Goal: Task Accomplishment & Management: Manage account settings

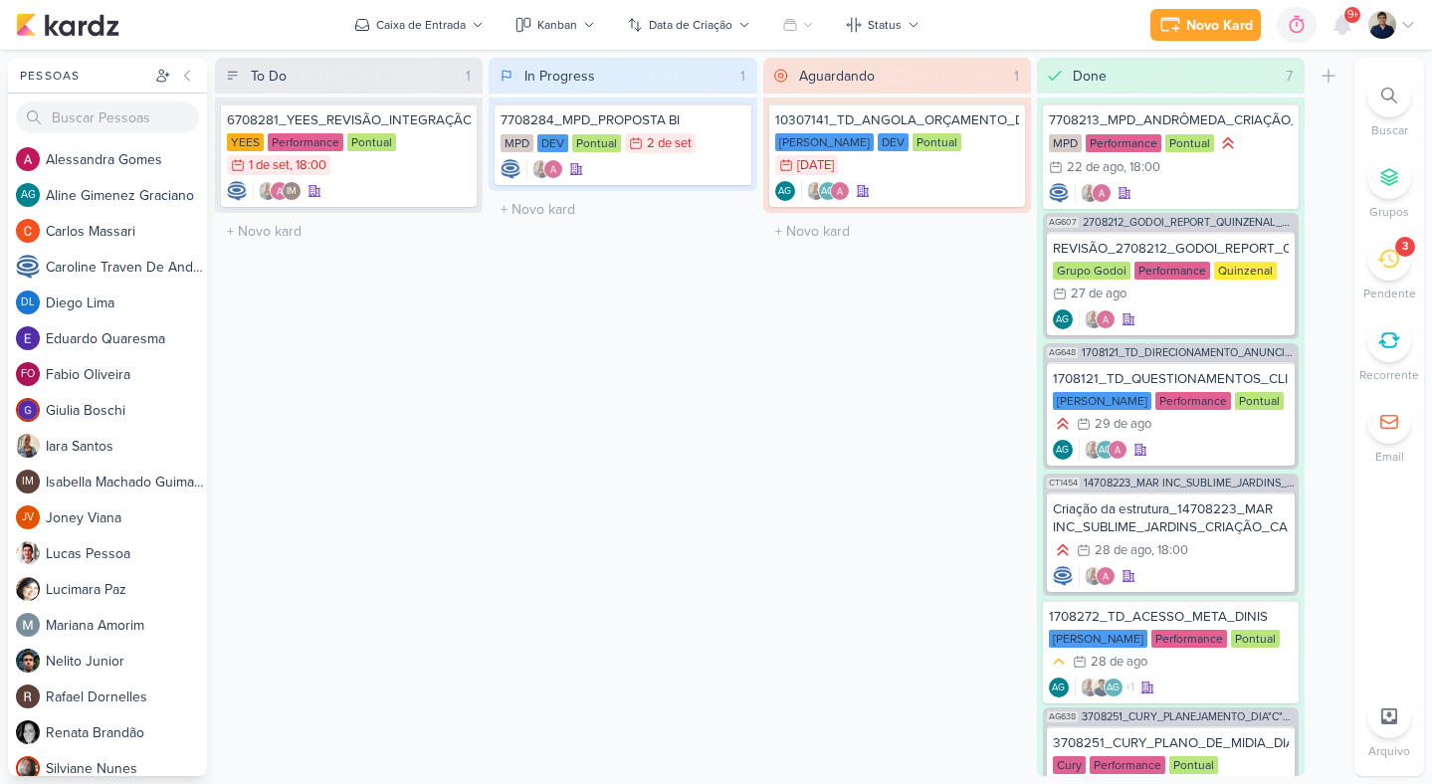
click at [1394, 252] on icon at bounding box center [1388, 259] width 22 height 19
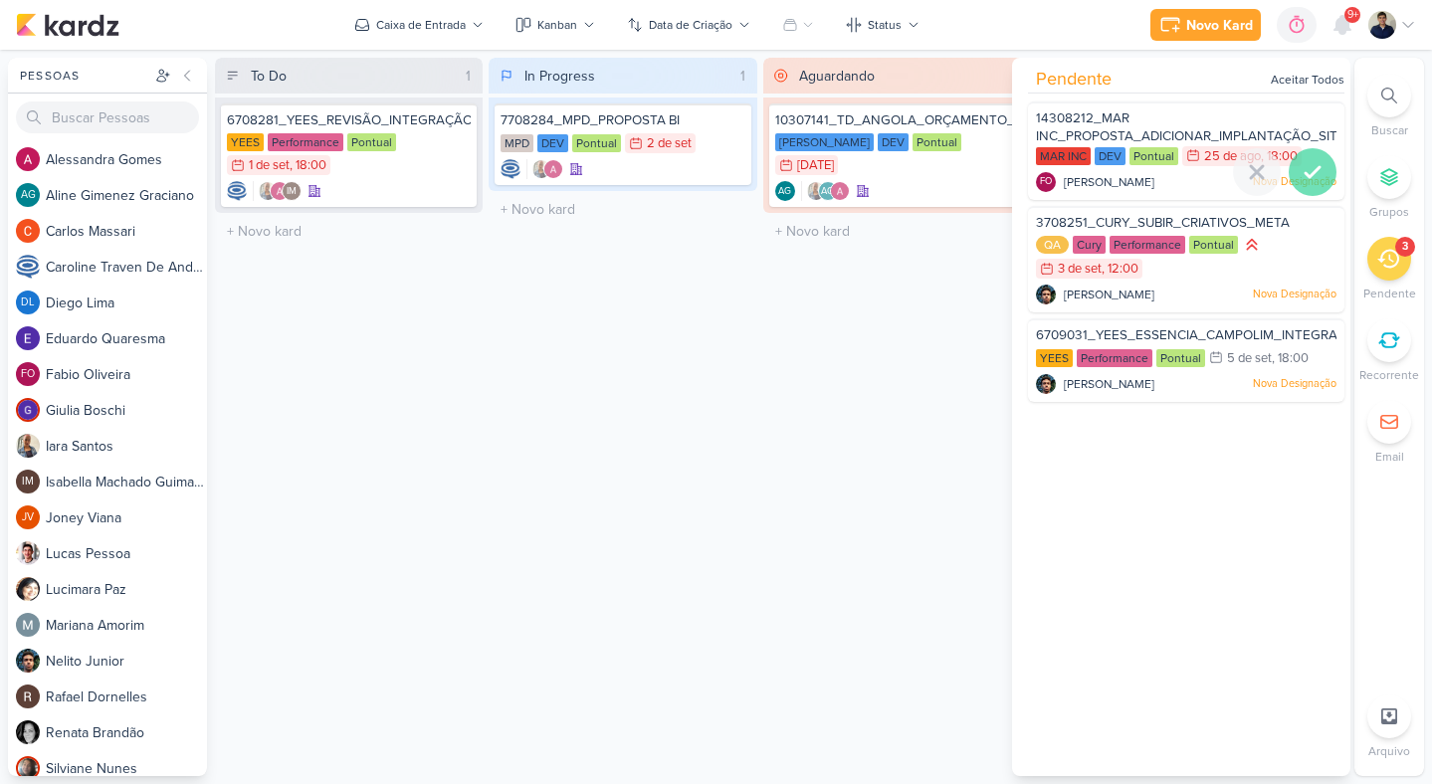
click at [1311, 167] on icon at bounding box center [1312, 172] width 14 height 10
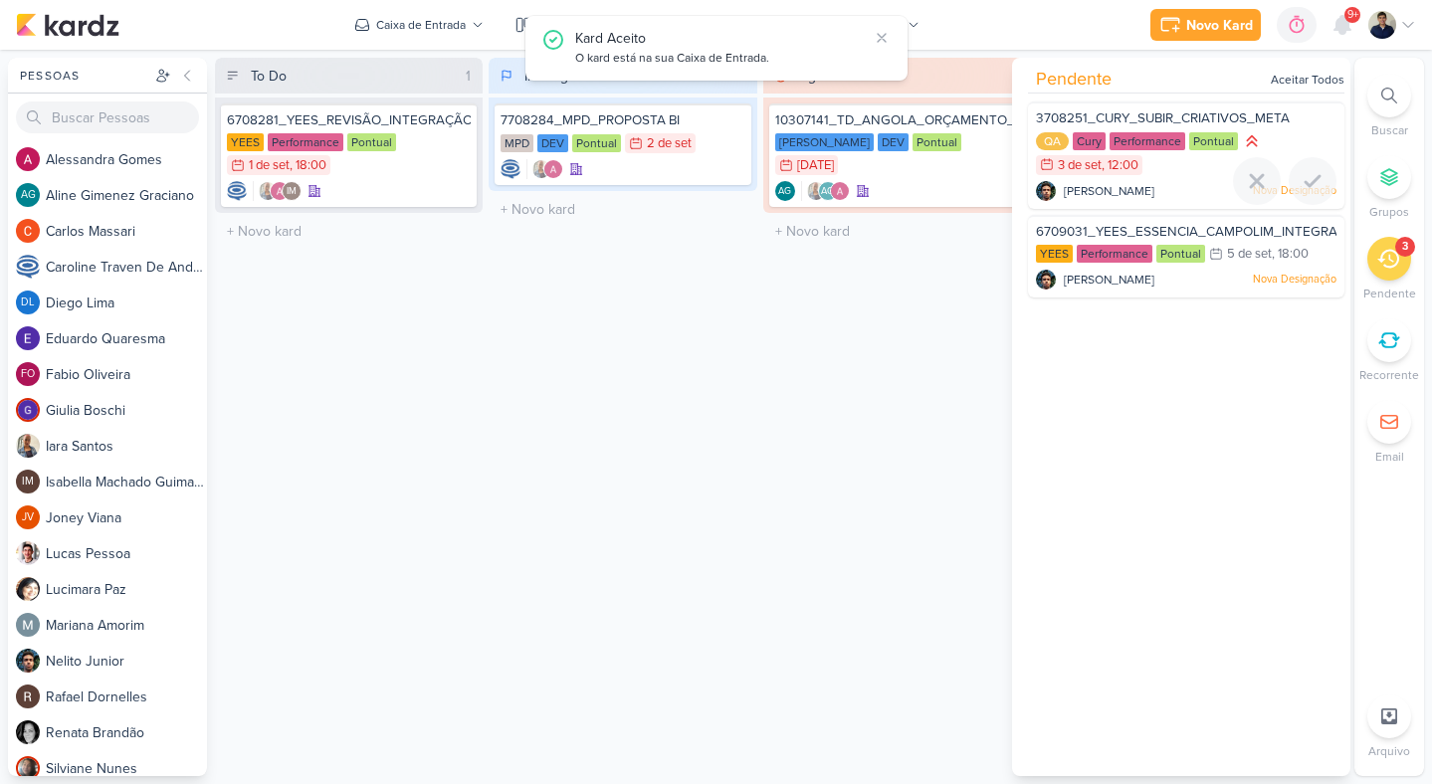
click at [1311, 167] on div at bounding box center [1312, 181] width 48 height 48
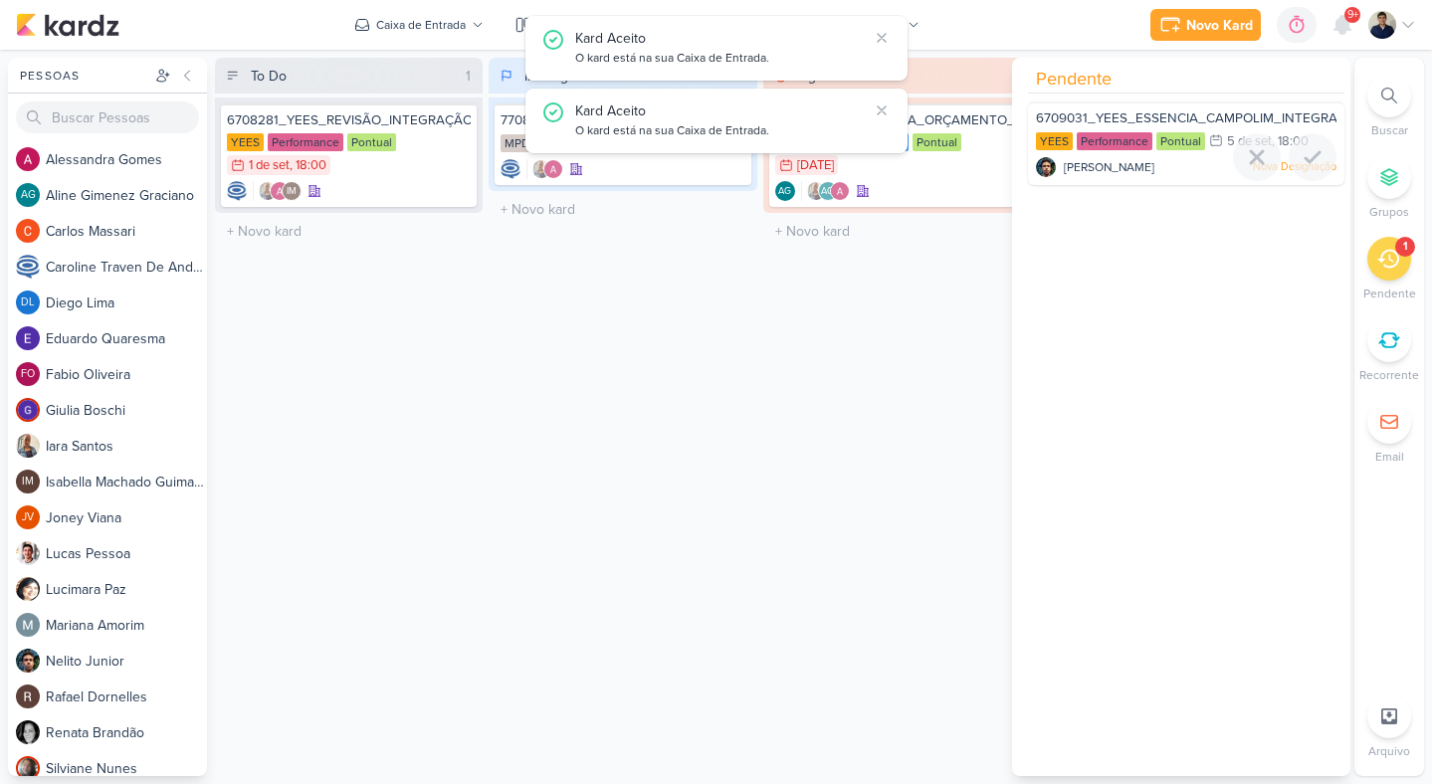
click at [1311, 167] on icon at bounding box center [1312, 157] width 24 height 24
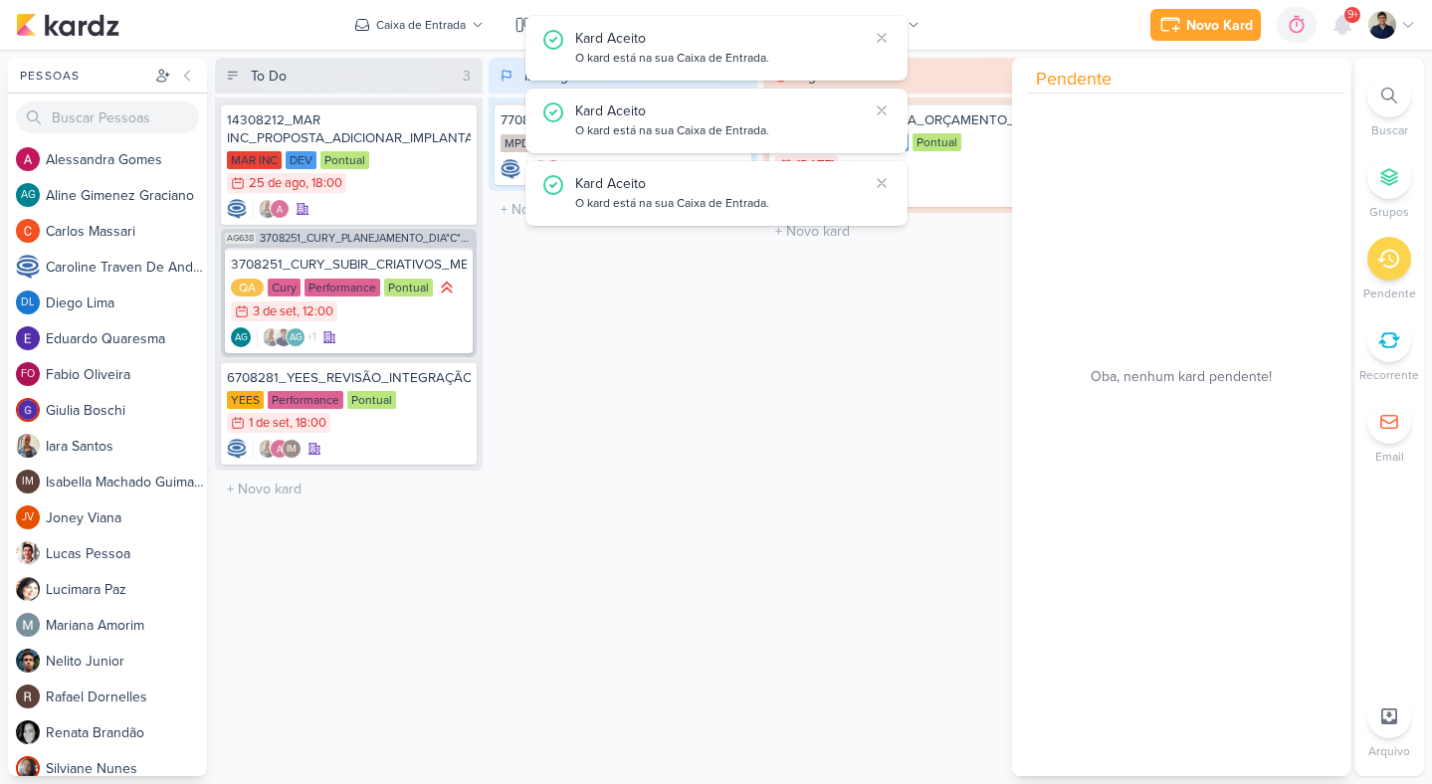
click at [479, 432] on div "14308212_MAR INC_PROPOSTA_ADICIONAR_IMPLANTAÇÃO_SITE MAR INC DEV Pontual 25/8 2…" at bounding box center [349, 284] width 268 height 373
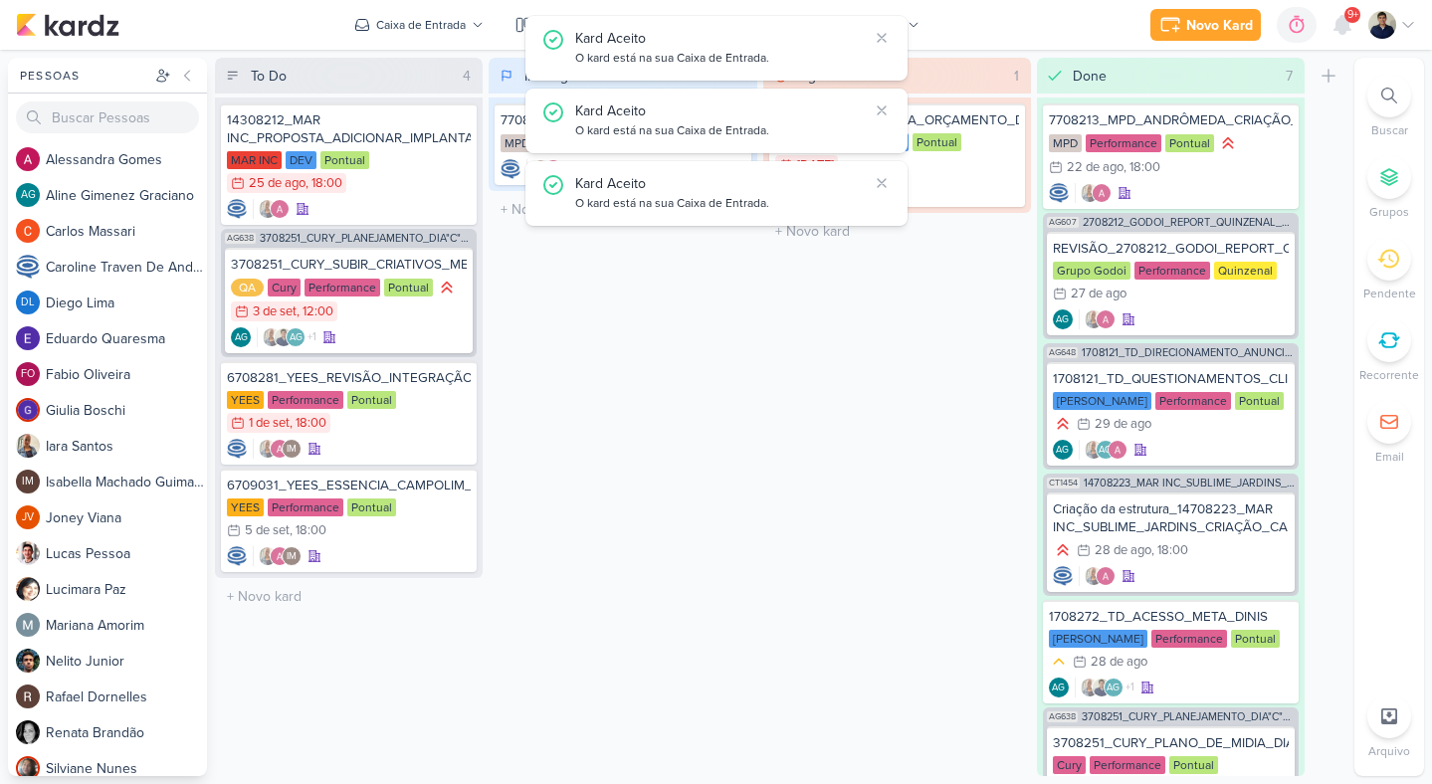
click at [530, 455] on div "In Progress 1 Mover Para Esquerda Mover Para Direita Deletar 7708284_MPD_PROPOS…" at bounding box center [623, 417] width 268 height 718
click at [878, 36] on icon at bounding box center [882, 38] width 16 height 16
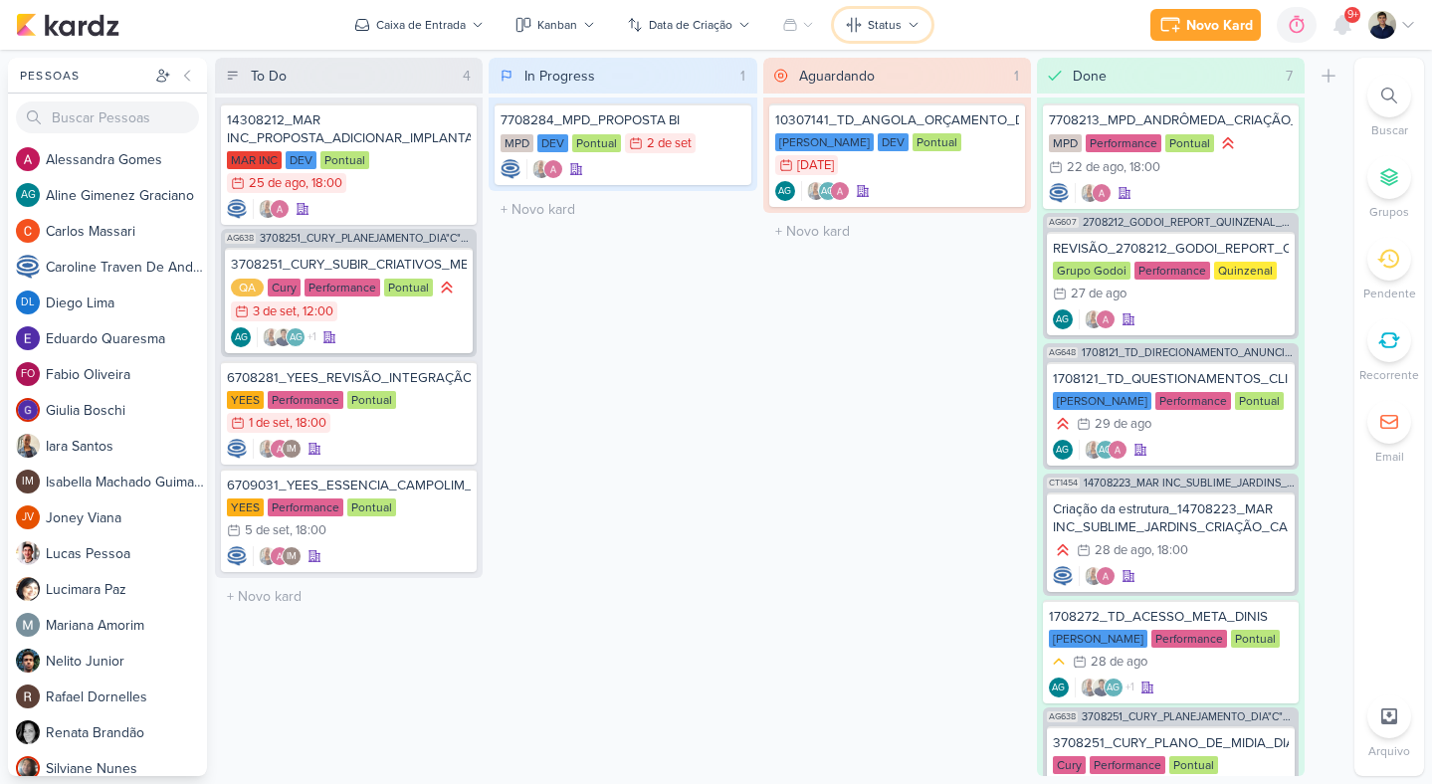
click at [878, 36] on button "Status" at bounding box center [883, 25] width 98 height 32
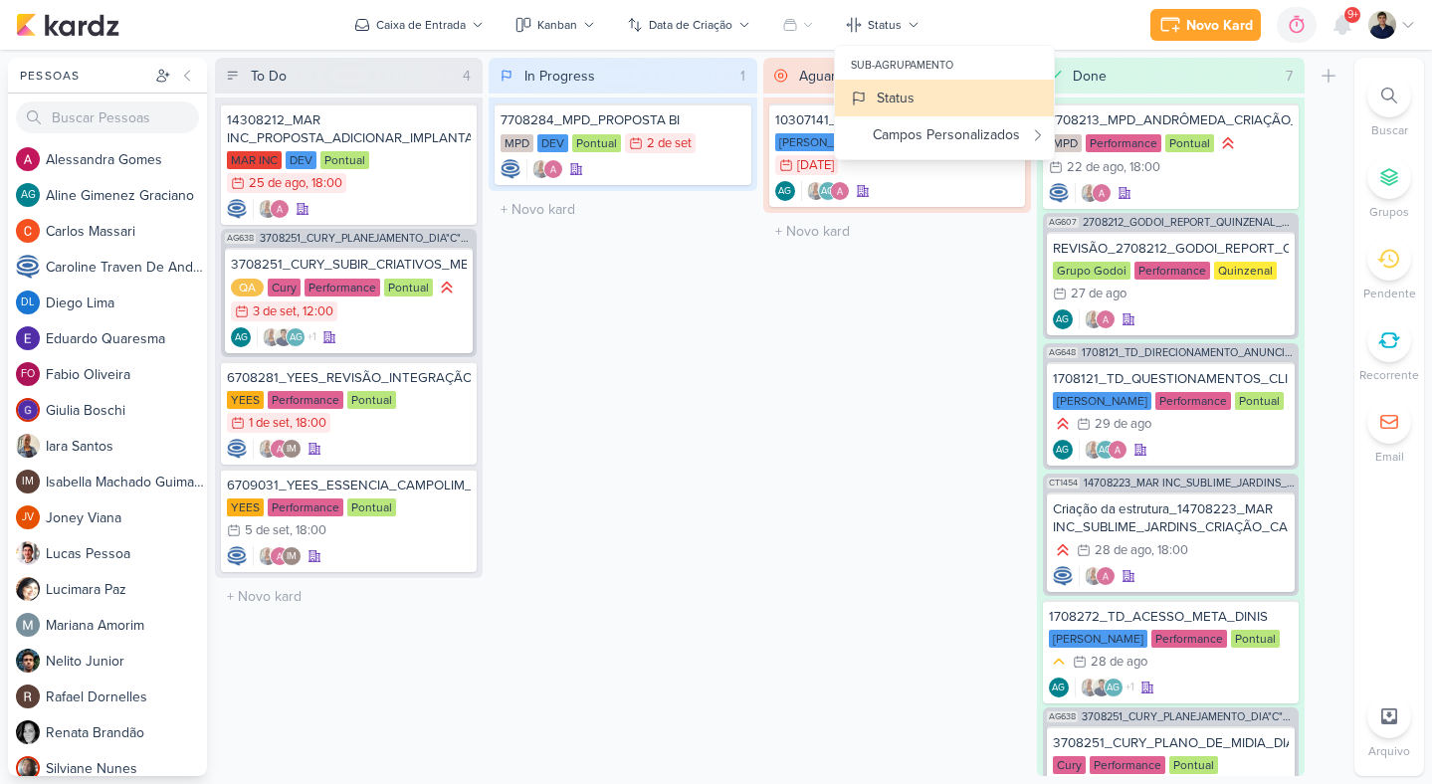
click at [694, 388] on div "In Progress 1 Mover Para Esquerda Mover Para Direita Deletar 7708284_MPD_PROPOS…" at bounding box center [623, 417] width 268 height 718
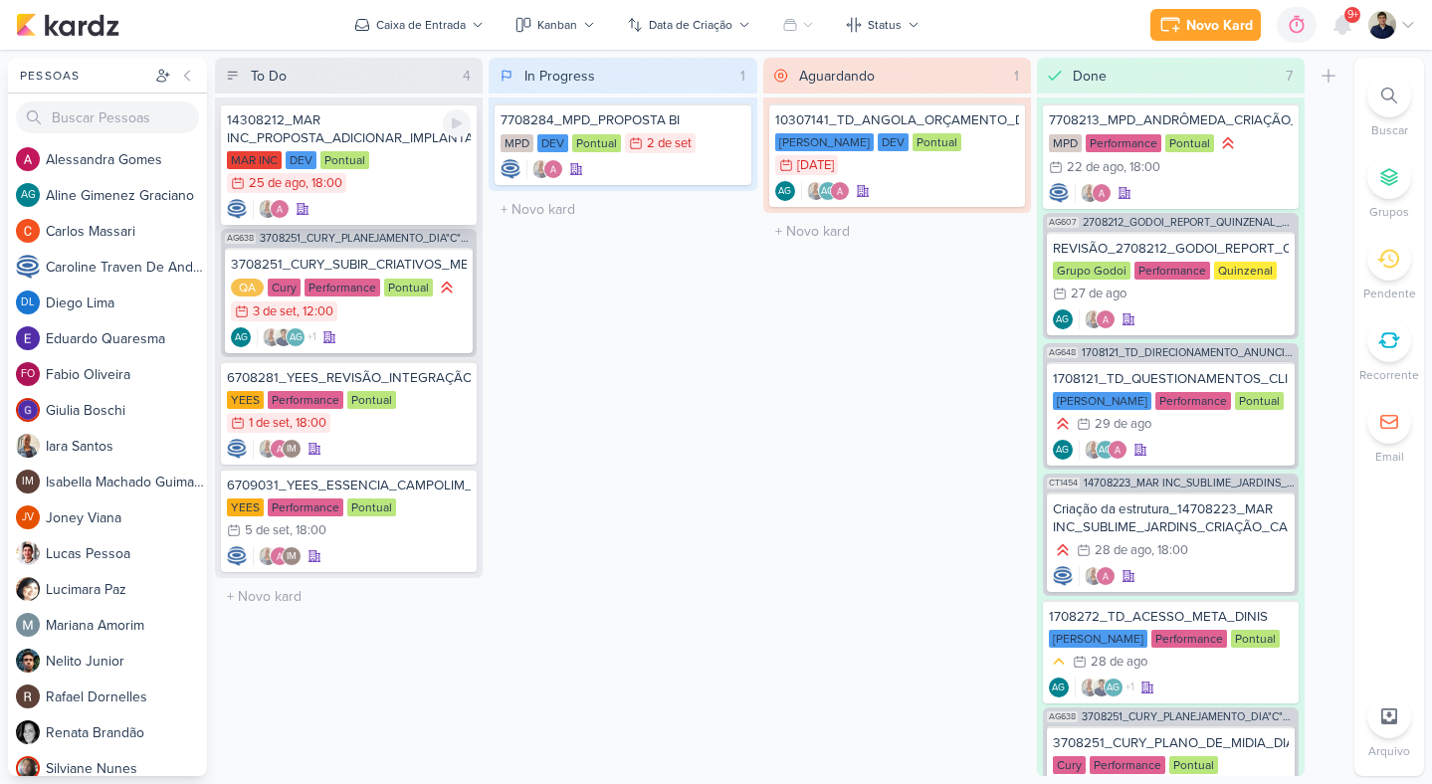
click at [402, 174] on div "MAR INC DEV Pontual 25/8 25 de ago , 18:00" at bounding box center [349, 173] width 244 height 44
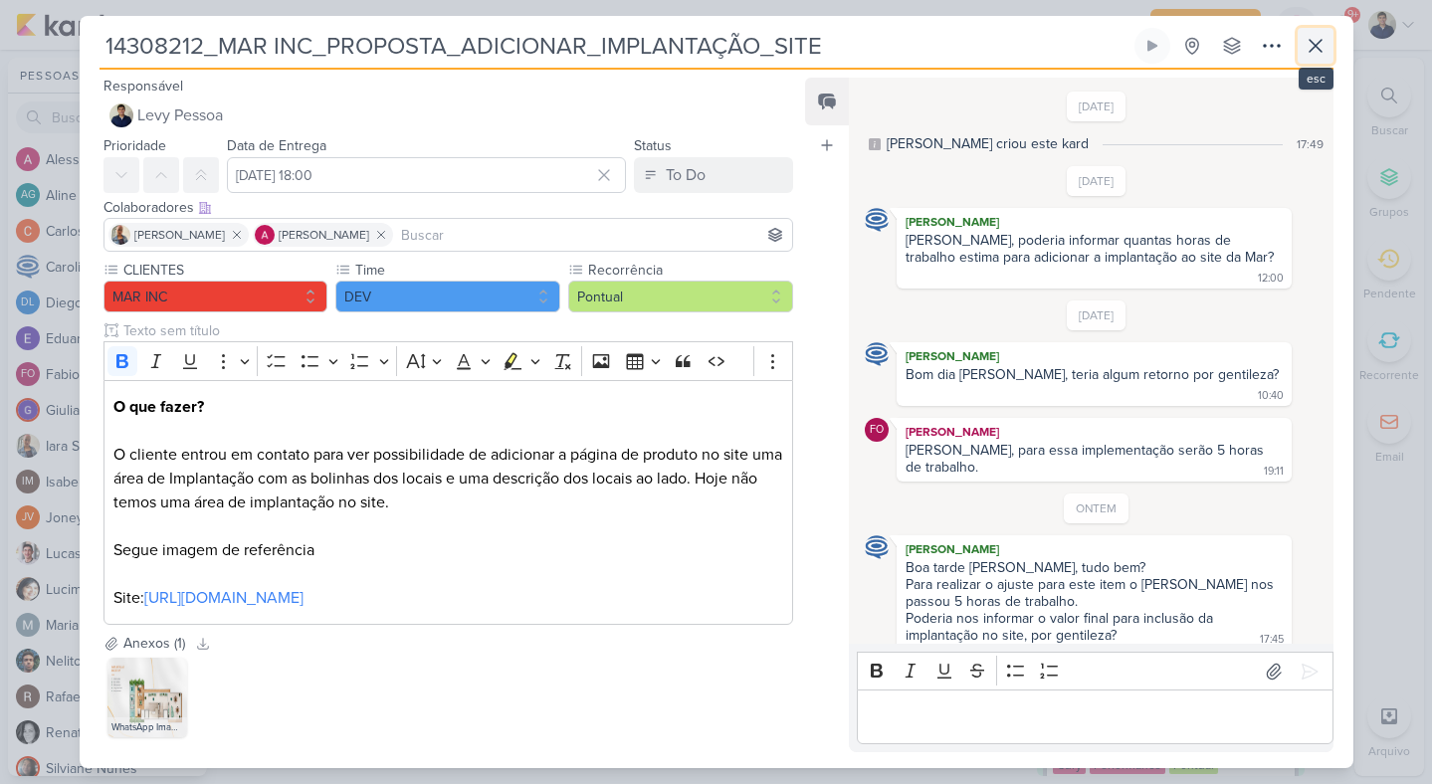
click at [1317, 45] on icon at bounding box center [1315, 46] width 12 height 12
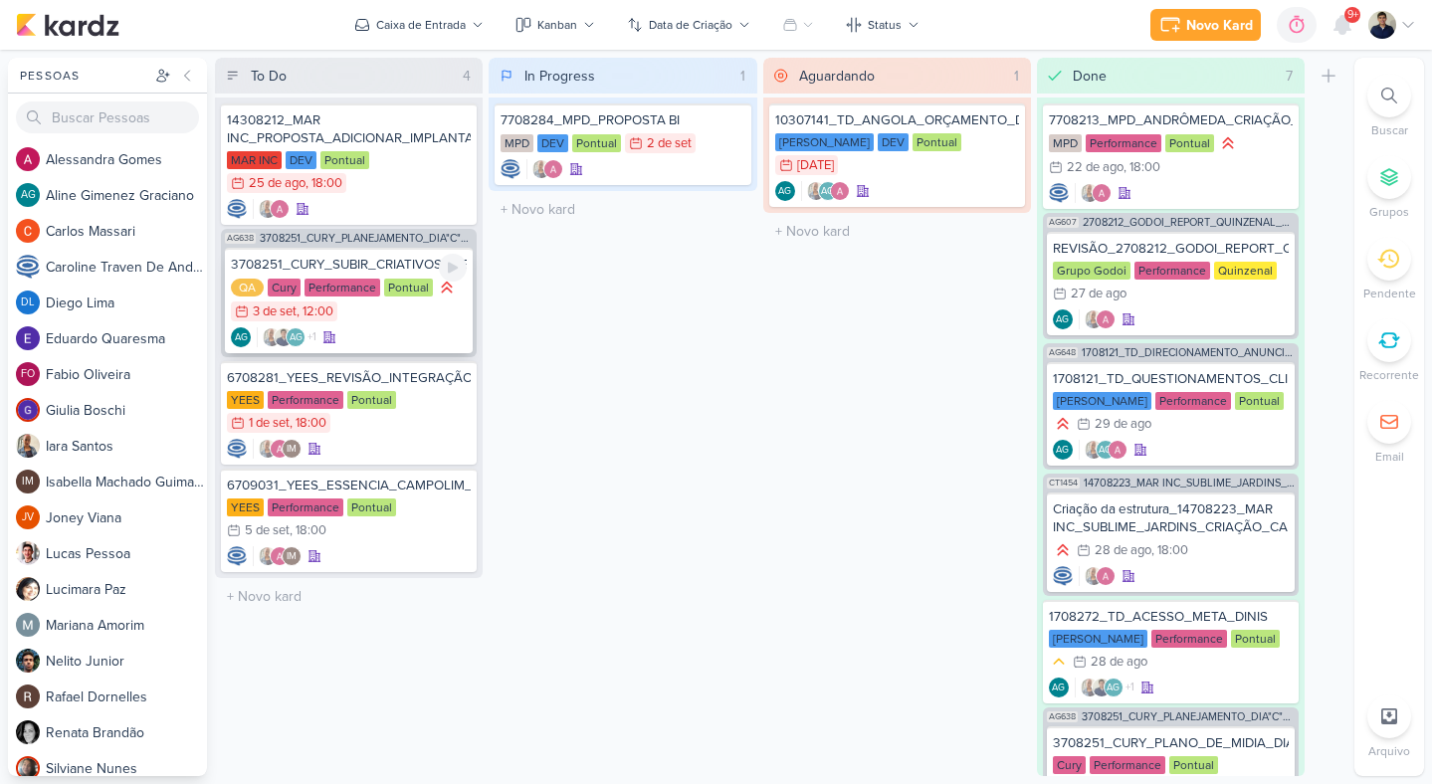
click at [410, 334] on div "AG +1 AG" at bounding box center [349, 337] width 236 height 20
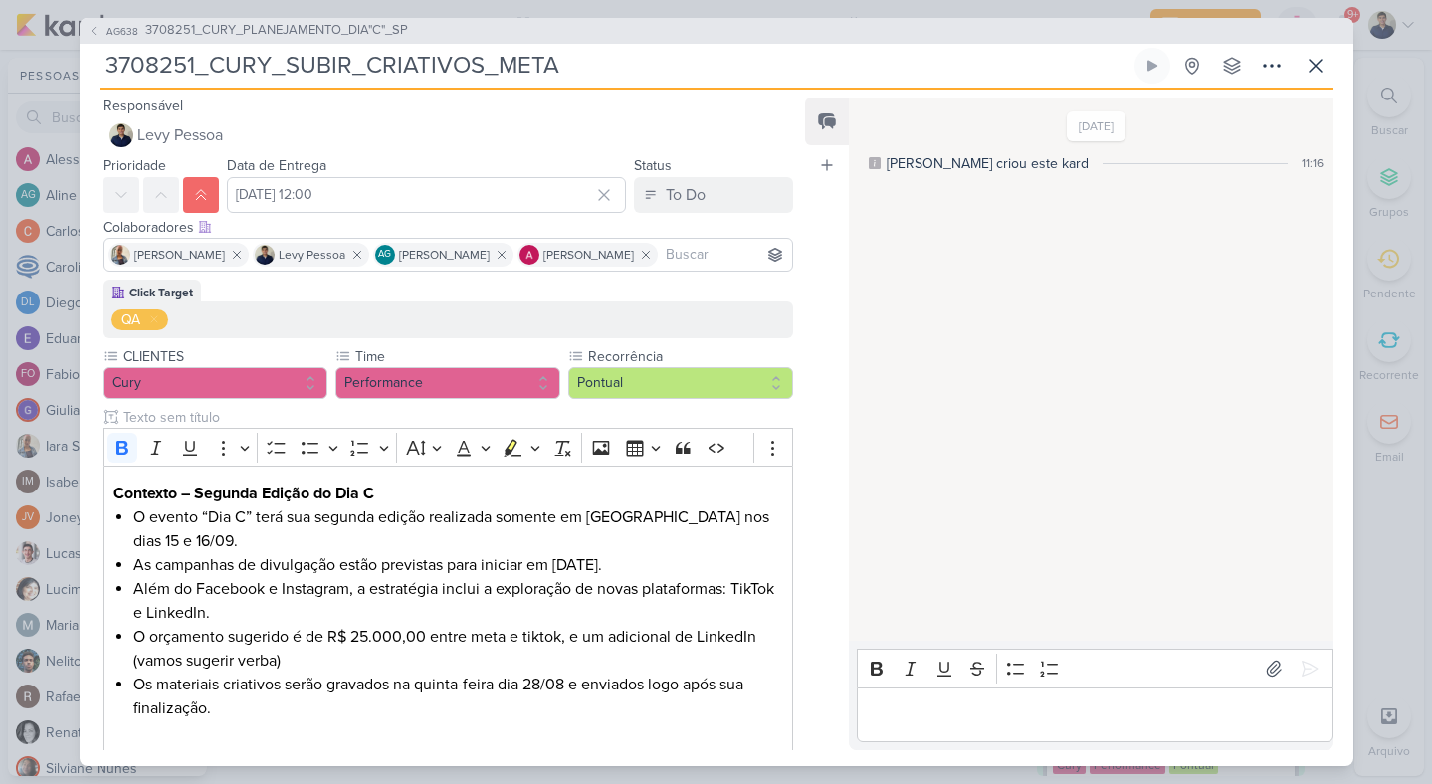
click at [955, 695] on div "Editor editing area: main" at bounding box center [1095, 714] width 476 height 55
click at [1301, 651] on icon at bounding box center [1309, 645] width 20 height 20
click at [1310, 61] on icon at bounding box center [1315, 66] width 12 height 12
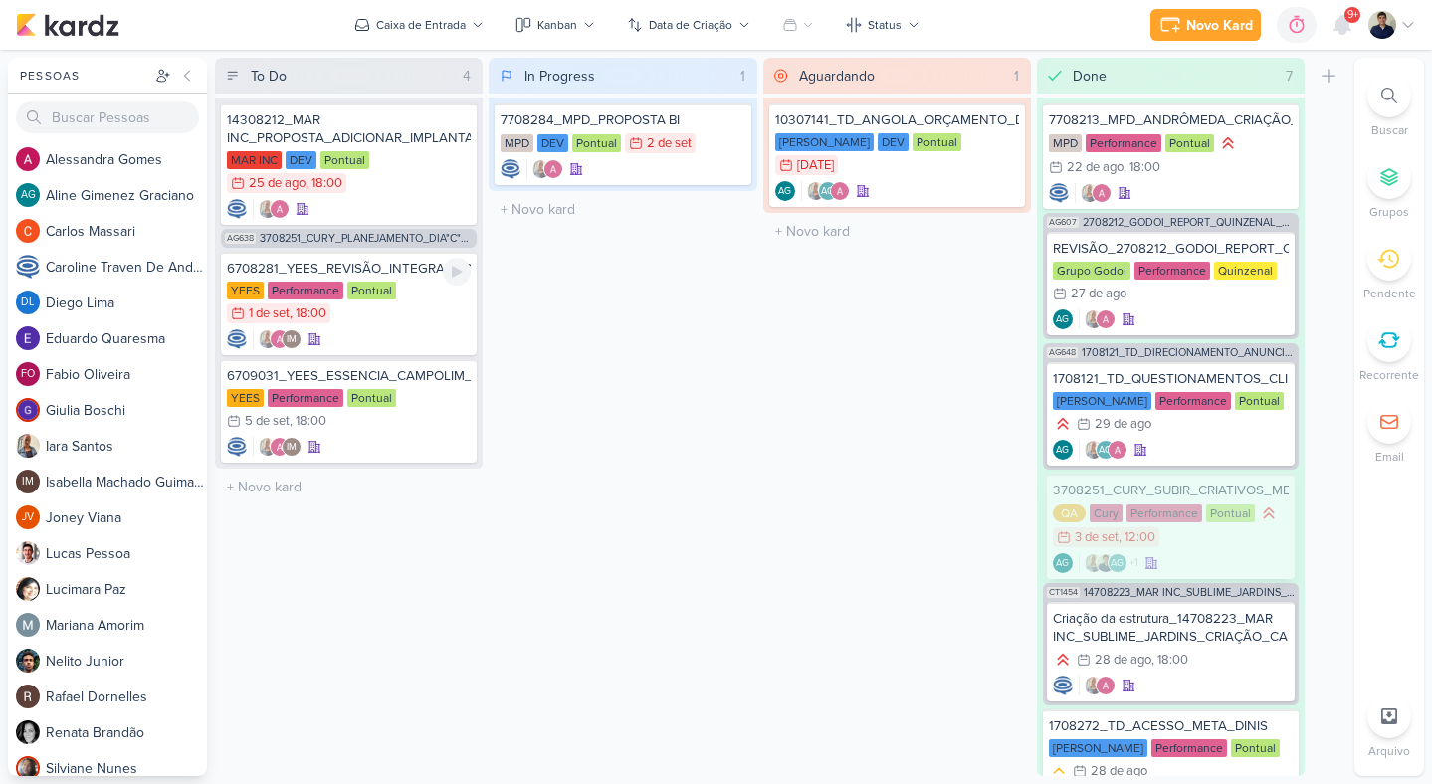
drag, startPoint x: 463, startPoint y: 325, endPoint x: 1113, endPoint y: 536, distance: 684.0
click at [1113, 536] on div "3 de set" at bounding box center [1097, 537] width 44 height 13
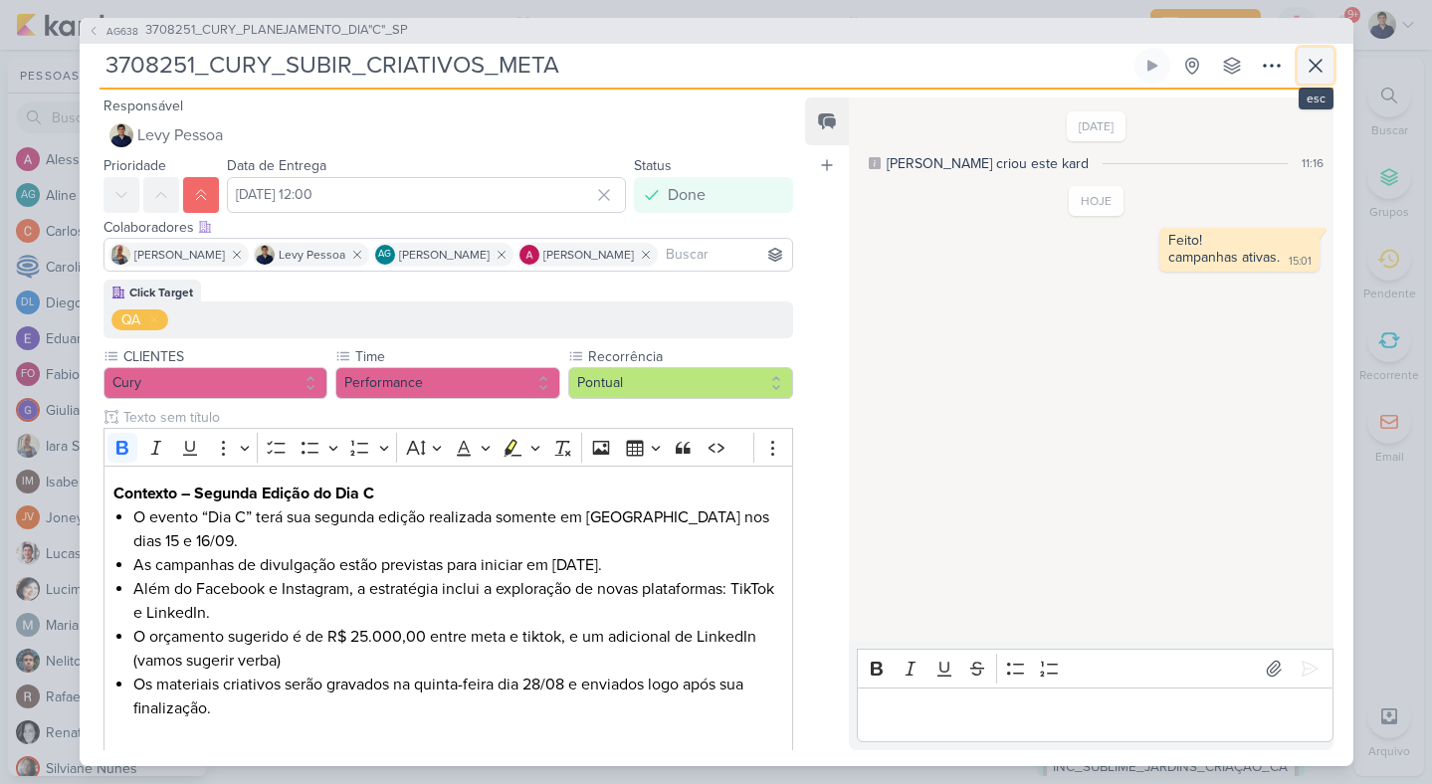
click at [1313, 60] on icon at bounding box center [1315, 66] width 24 height 24
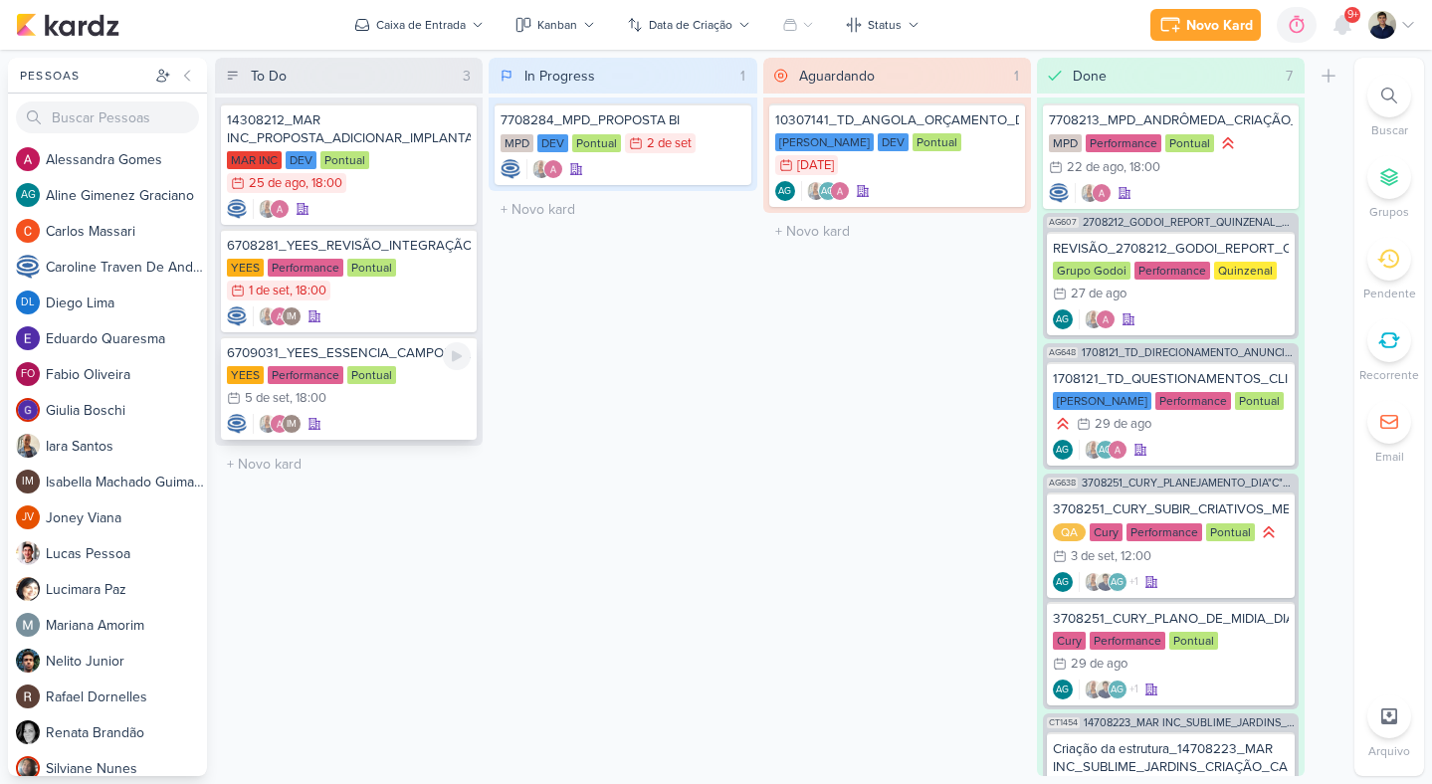
click at [412, 392] on div "YEES Performance Pontual 5/9 5 de set , 18:00" at bounding box center [349, 388] width 244 height 44
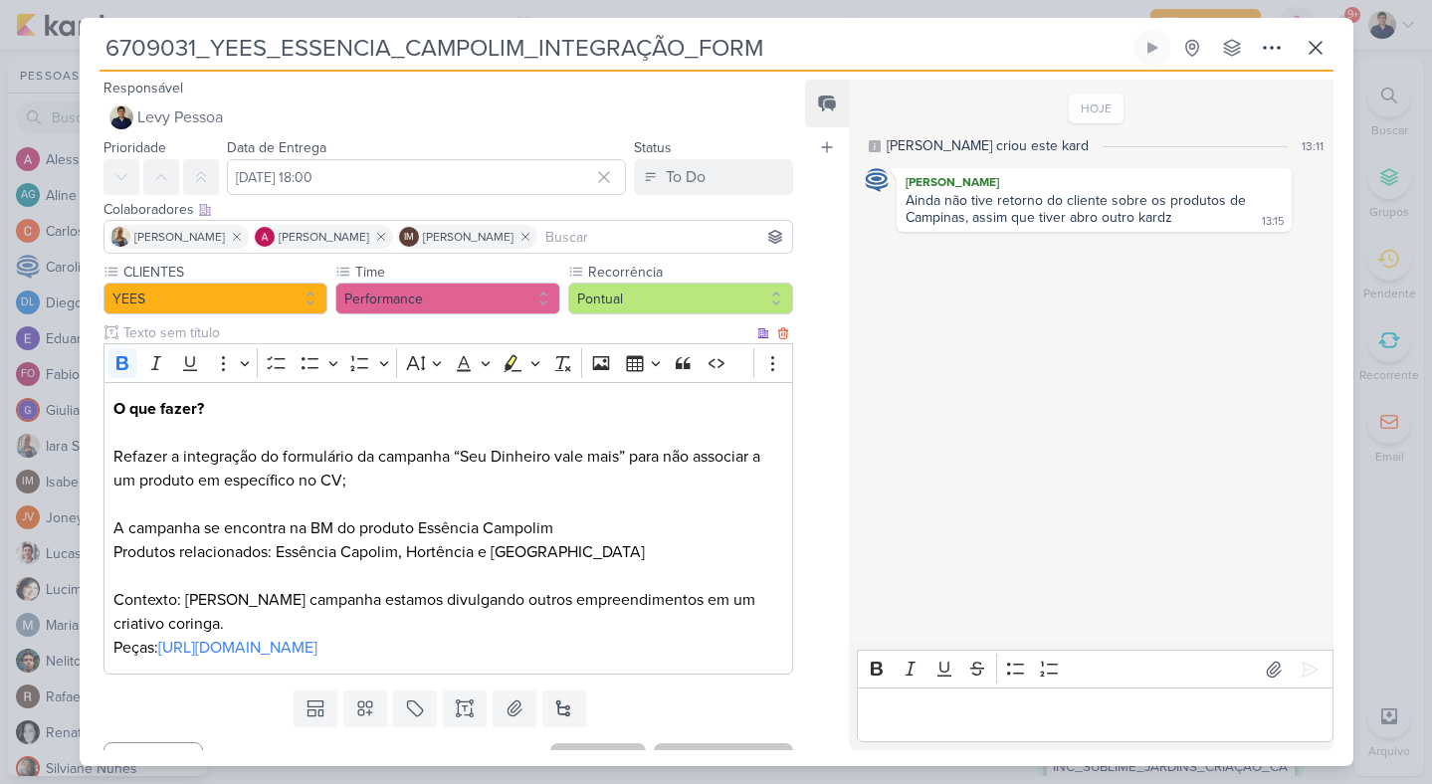
scroll to position [35, 0]
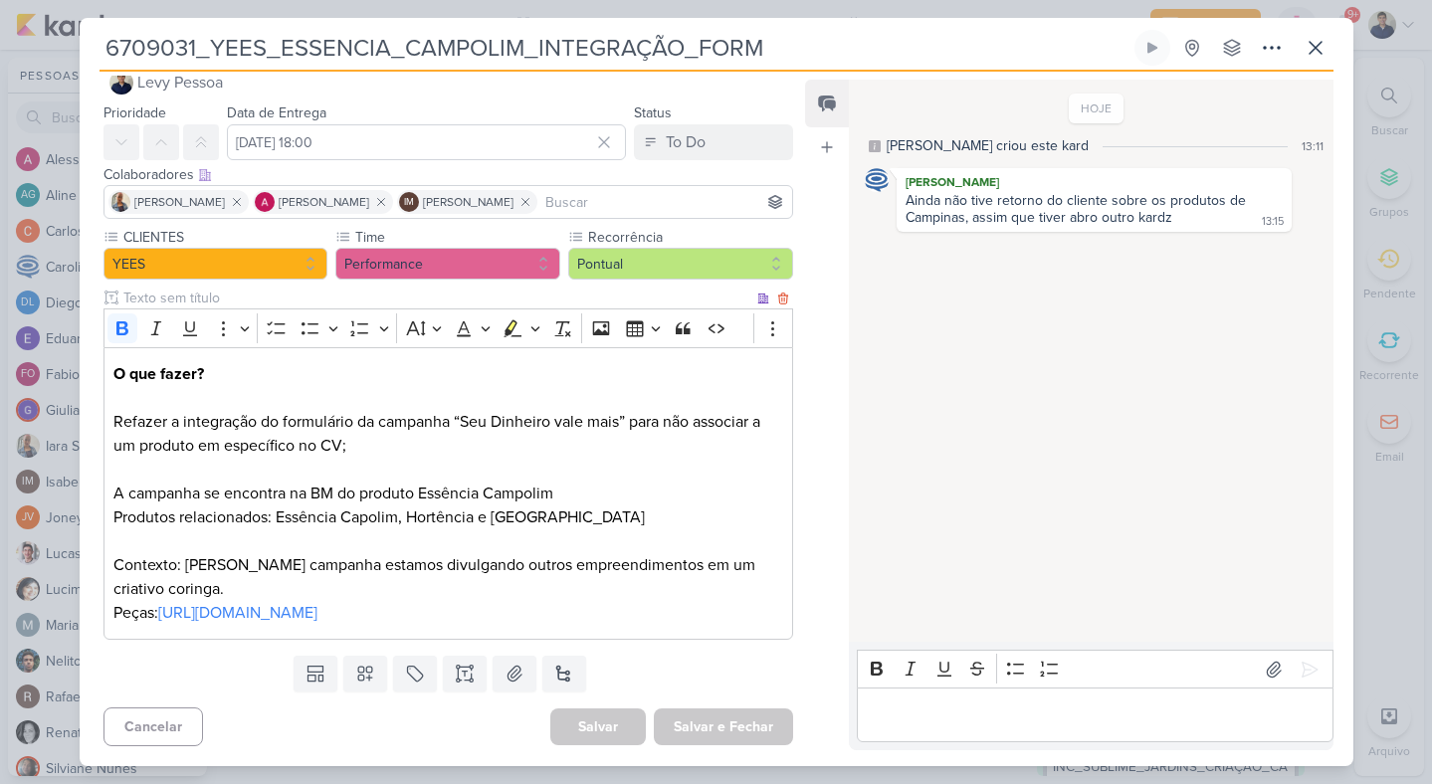
click at [333, 495] on p "Refazer a integração do formulário da campanha “Seu Dinheiro vale mais” para nã…" at bounding box center [447, 458] width 669 height 96
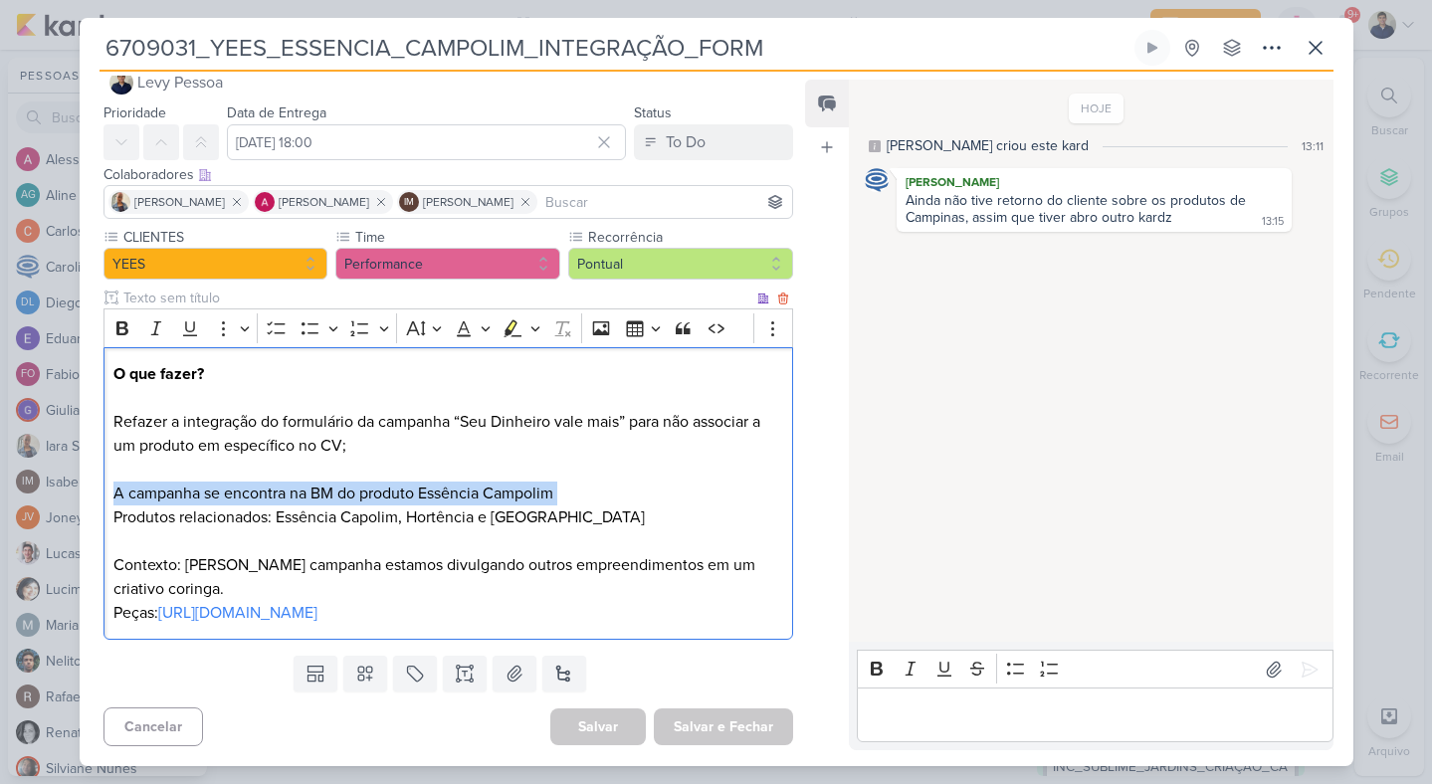
click at [334, 516] on p "Produtos relacionados: Essência Capolim, Hortência e Buena Vista Contexto: Nest…" at bounding box center [447, 553] width 669 height 96
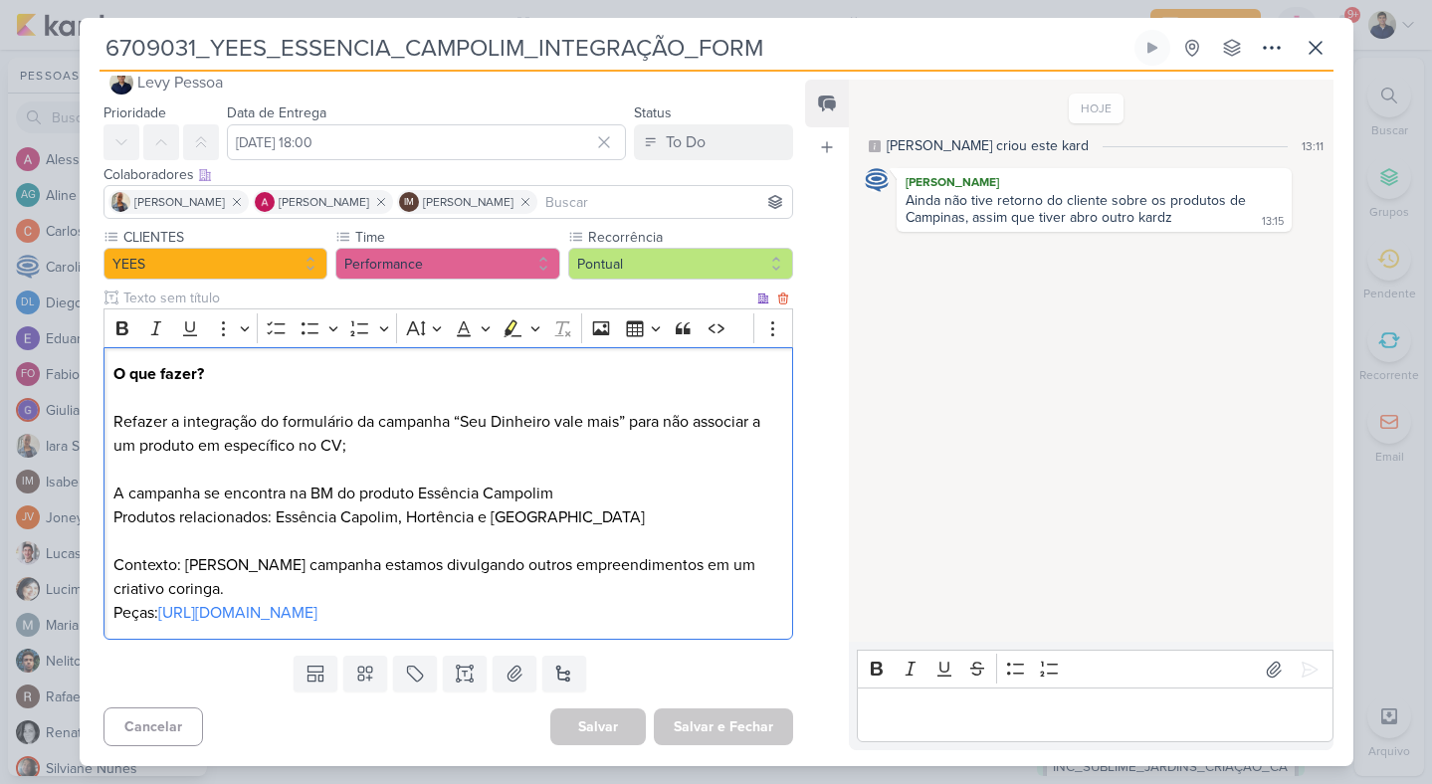
click at [334, 516] on p "Produtos relacionados: Essência Capolim, Hortência e Buena Vista Contexto: Nest…" at bounding box center [447, 553] width 669 height 96
click at [337, 498] on p "Refazer a integração do formulário da campanha “Seu Dinheiro vale mais” para nã…" at bounding box center [447, 458] width 669 height 96
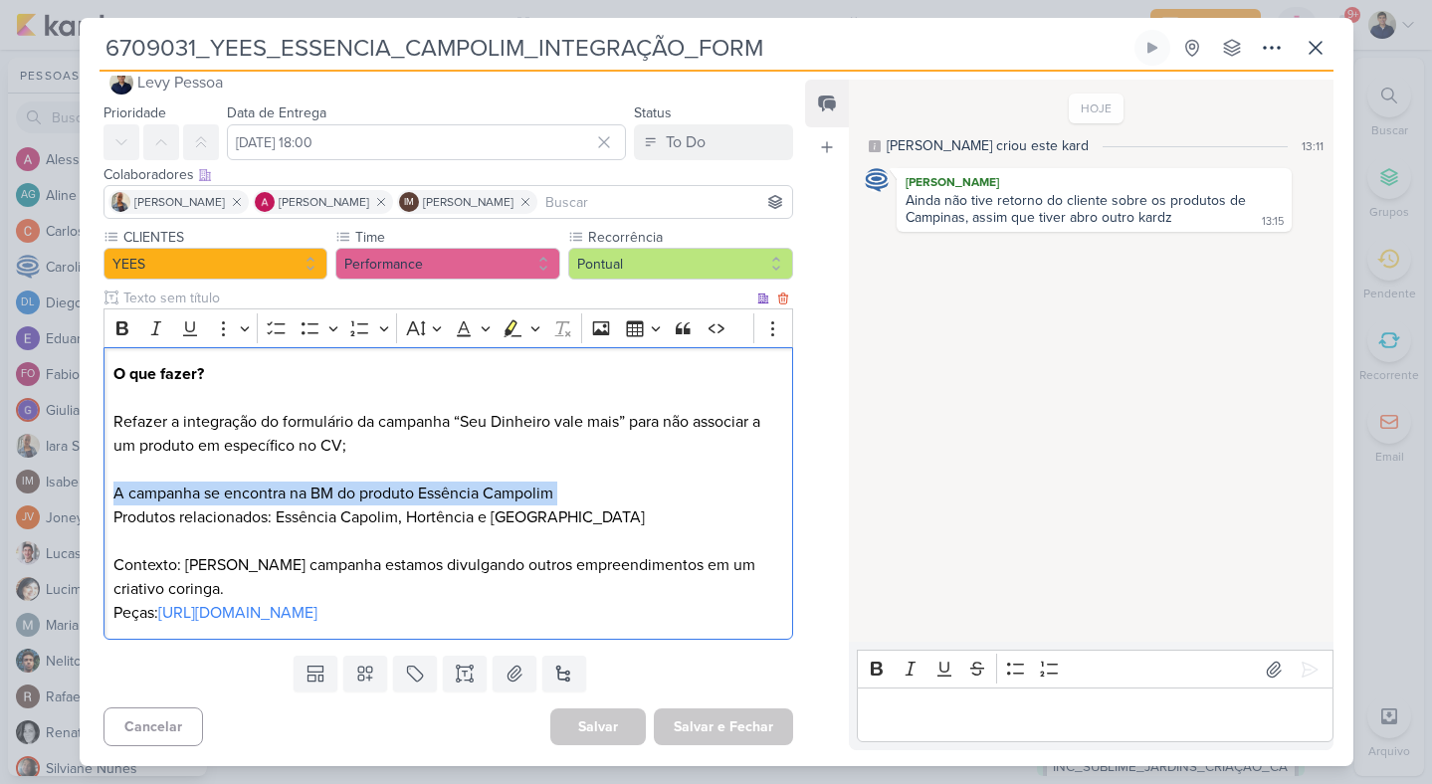
click at [340, 517] on p "Produtos relacionados: Essência Capolim, Hortência e Buena Vista Contexto: Nest…" at bounding box center [447, 553] width 669 height 96
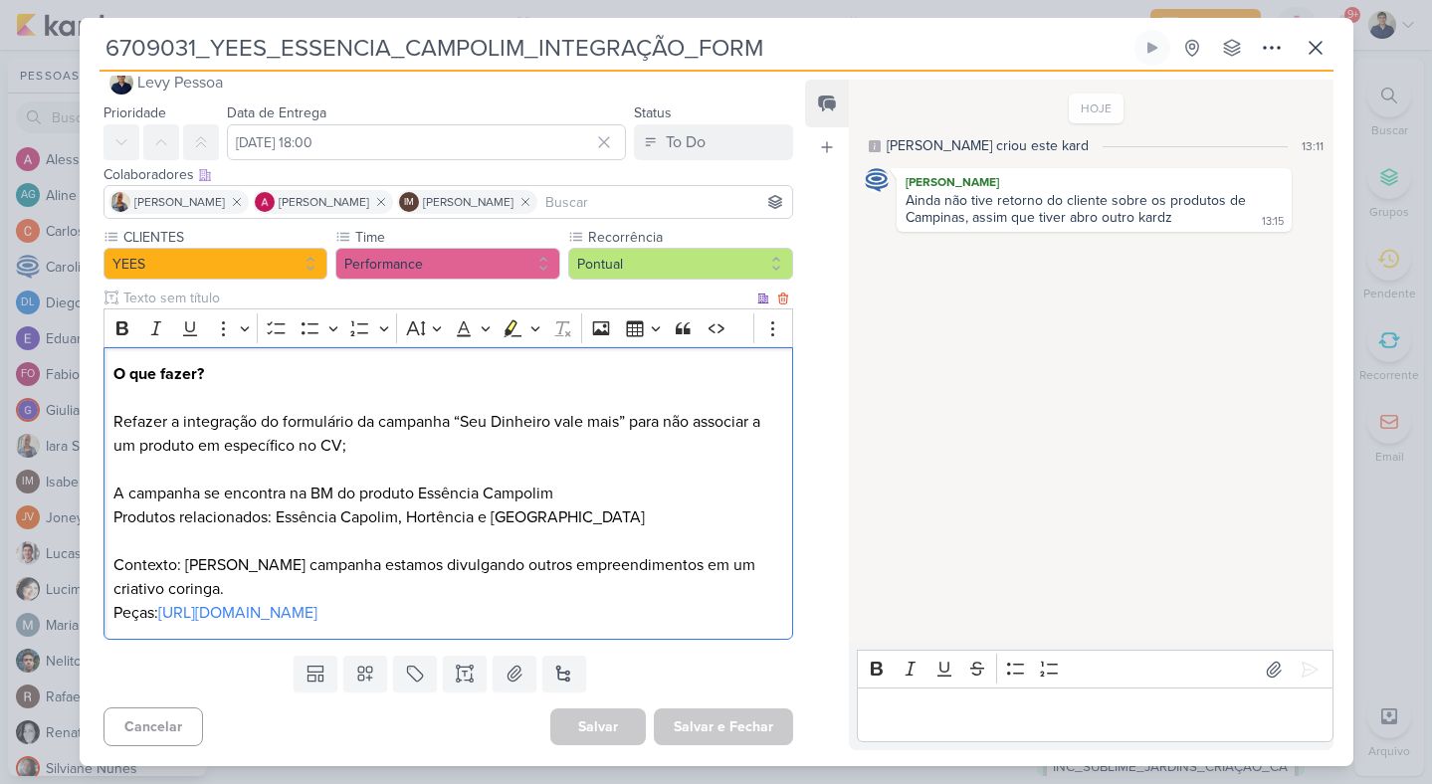
click at [340, 517] on p "Produtos relacionados: Essência Capolim, Hortência e Buena Vista Contexto: Nest…" at bounding box center [447, 553] width 669 height 96
click at [354, 506] on p "Produtos relacionados: Essência Capolim, Hortência e Buena Vista Contexto: Nest…" at bounding box center [447, 553] width 669 height 96
click at [364, 497] on p "Refazer a integração do formulário da campanha “Seu Dinheiro vale mais” para nã…" at bounding box center [447, 458] width 669 height 96
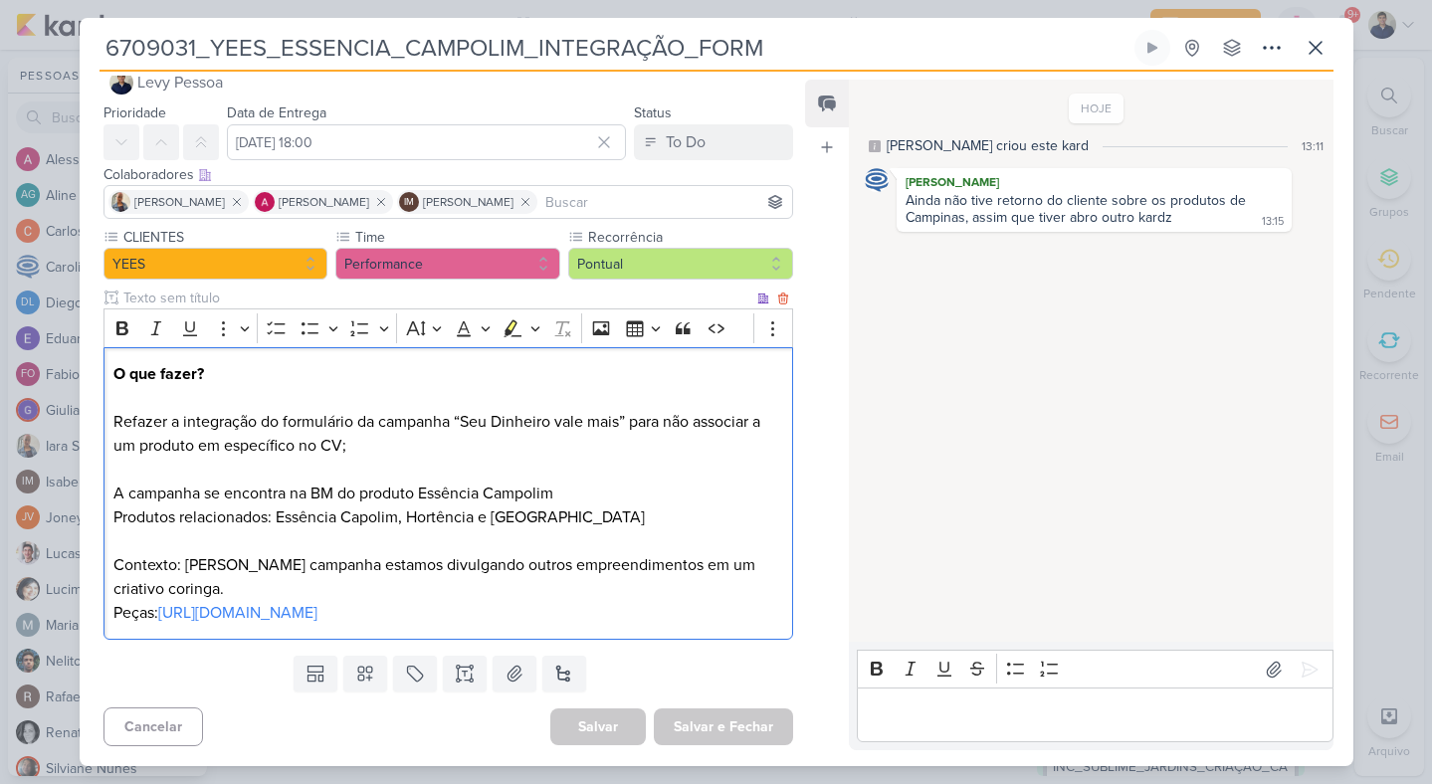
click at [364, 497] on p "Refazer a integração do formulário da campanha “Seu Dinheiro vale mais” para nã…" at bounding box center [447, 458] width 669 height 96
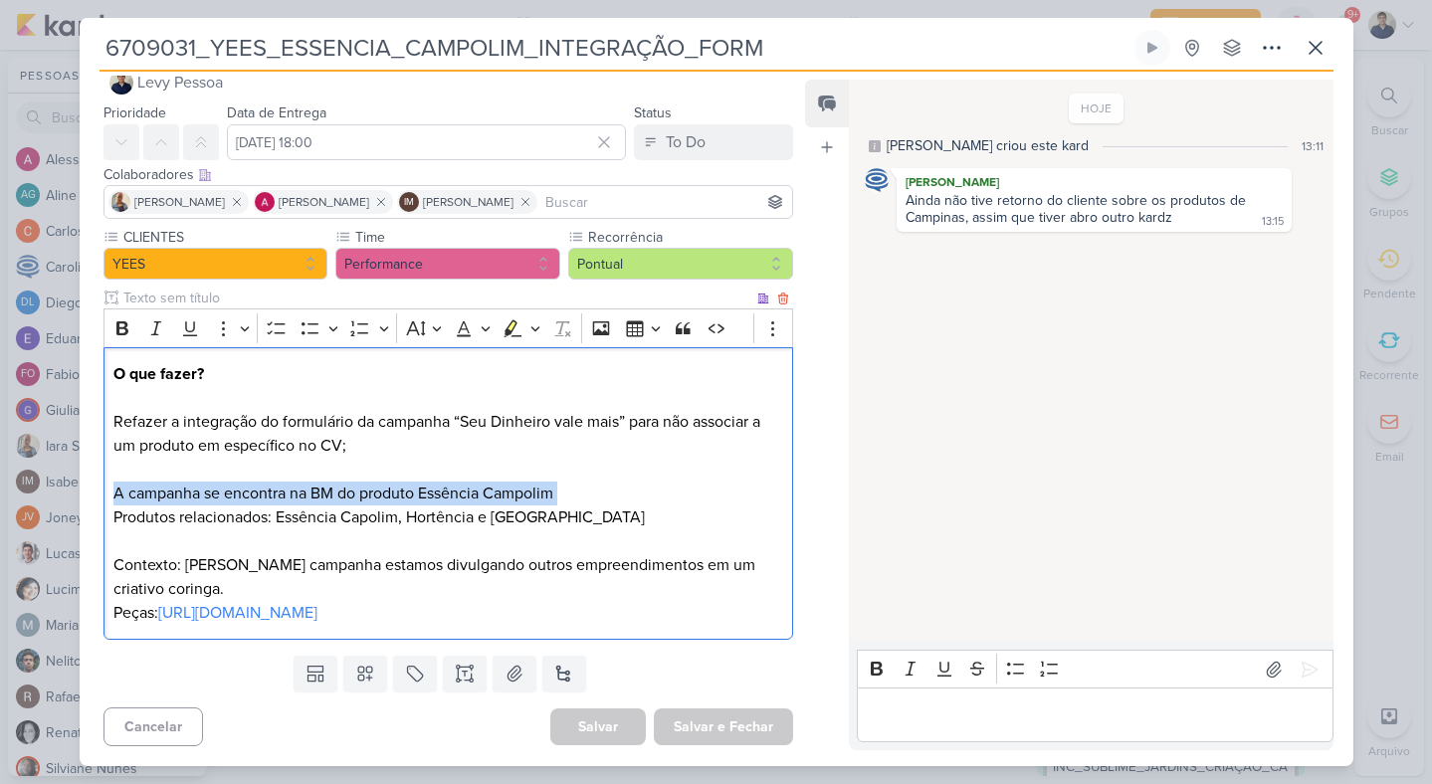
click at [366, 515] on p "Produtos relacionados: Essência Capolim, Hortência e Buena Vista Contexto: Nest…" at bounding box center [447, 553] width 669 height 96
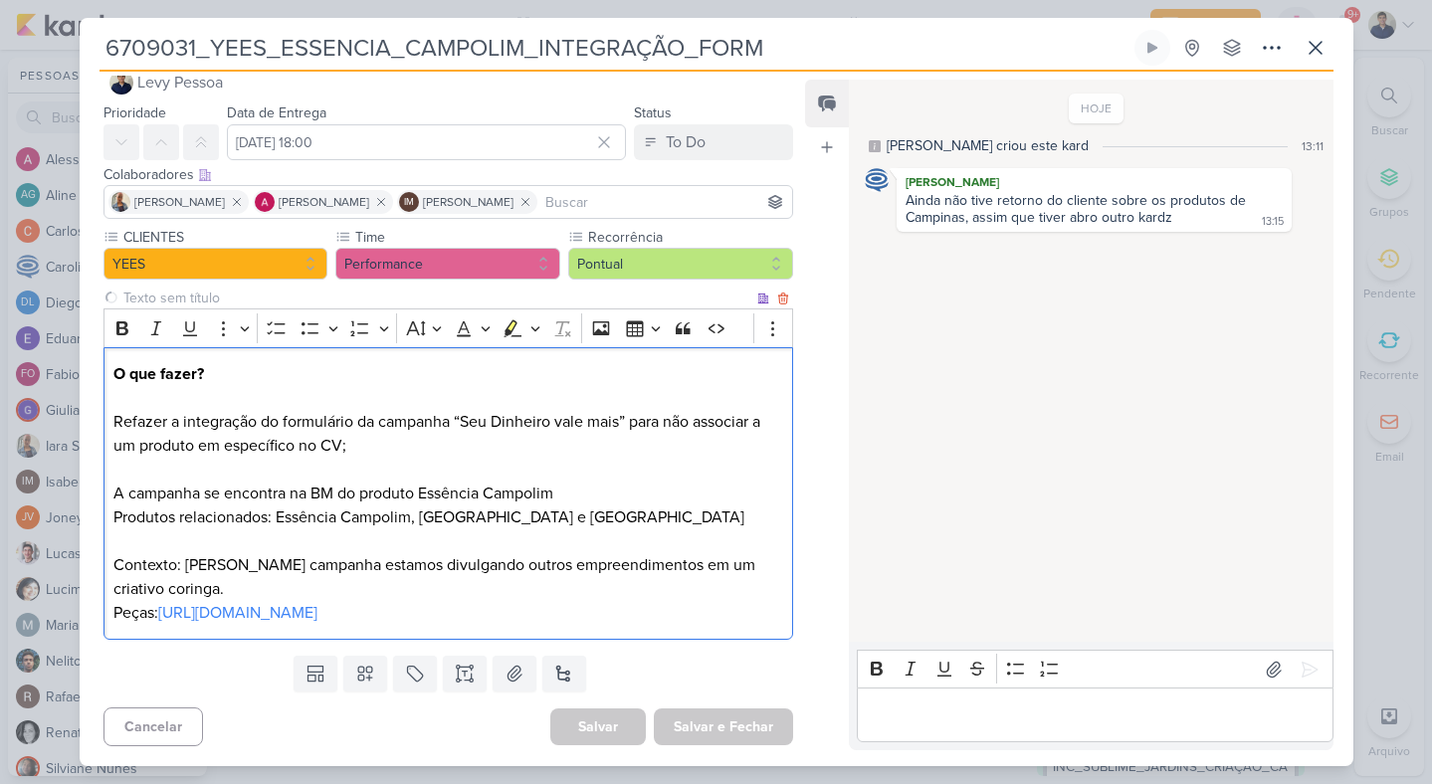
click at [721, 518] on p "Produtos relacionados: Essência Campolim, Hortência e Buena Vista Contexto: Nes…" at bounding box center [447, 553] width 669 height 96
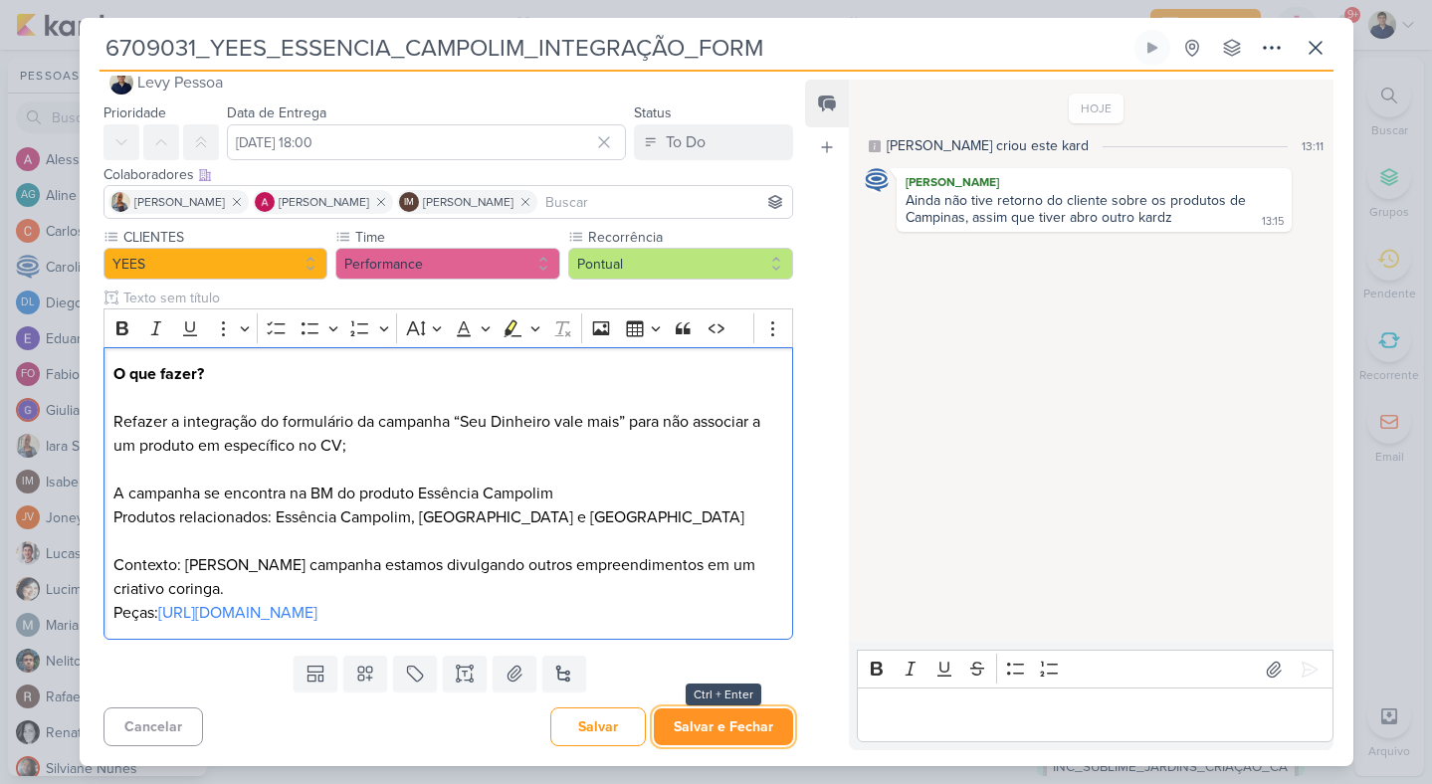
click at [708, 718] on button "Salvar e Fechar" at bounding box center [723, 726] width 139 height 37
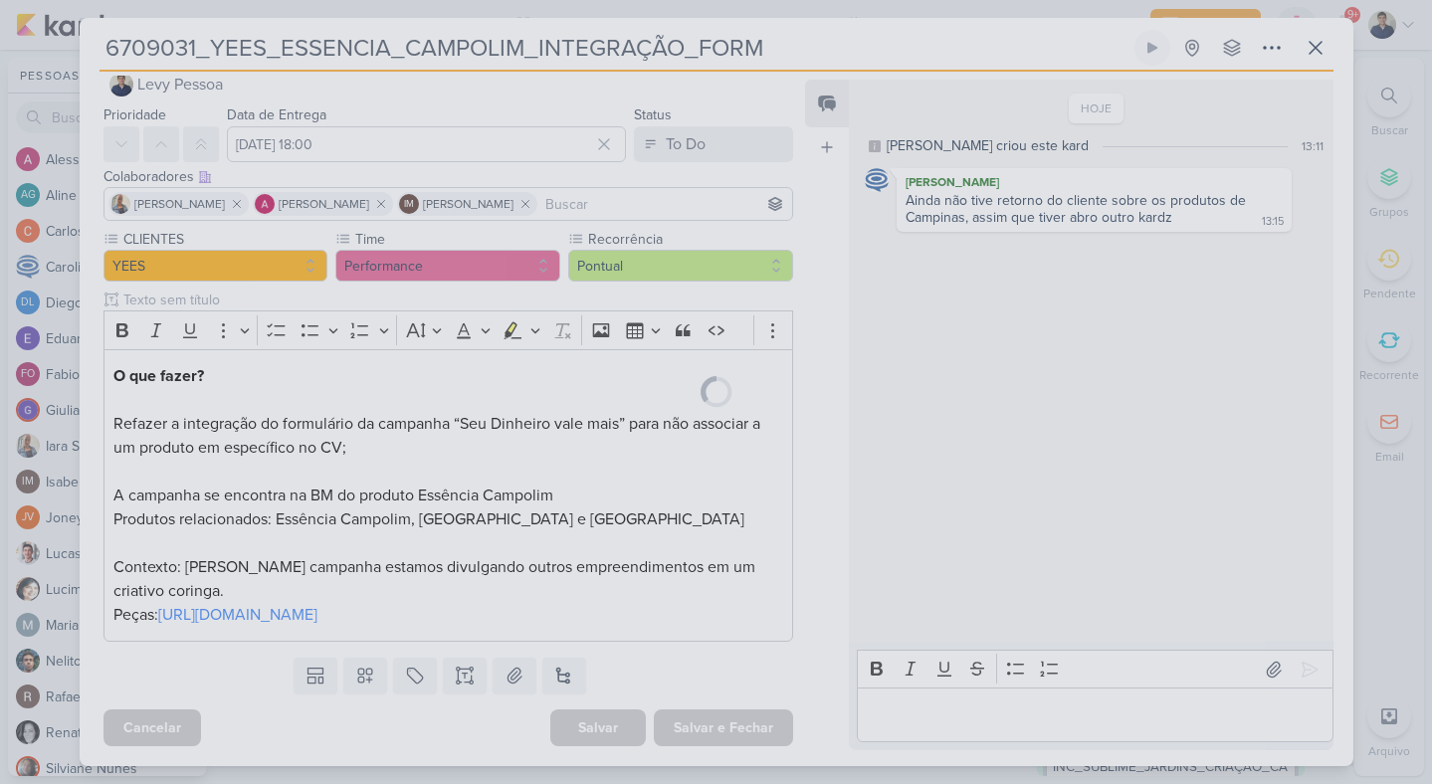
scroll to position [33, 0]
